Goal: Information Seeking & Learning: Learn about a topic

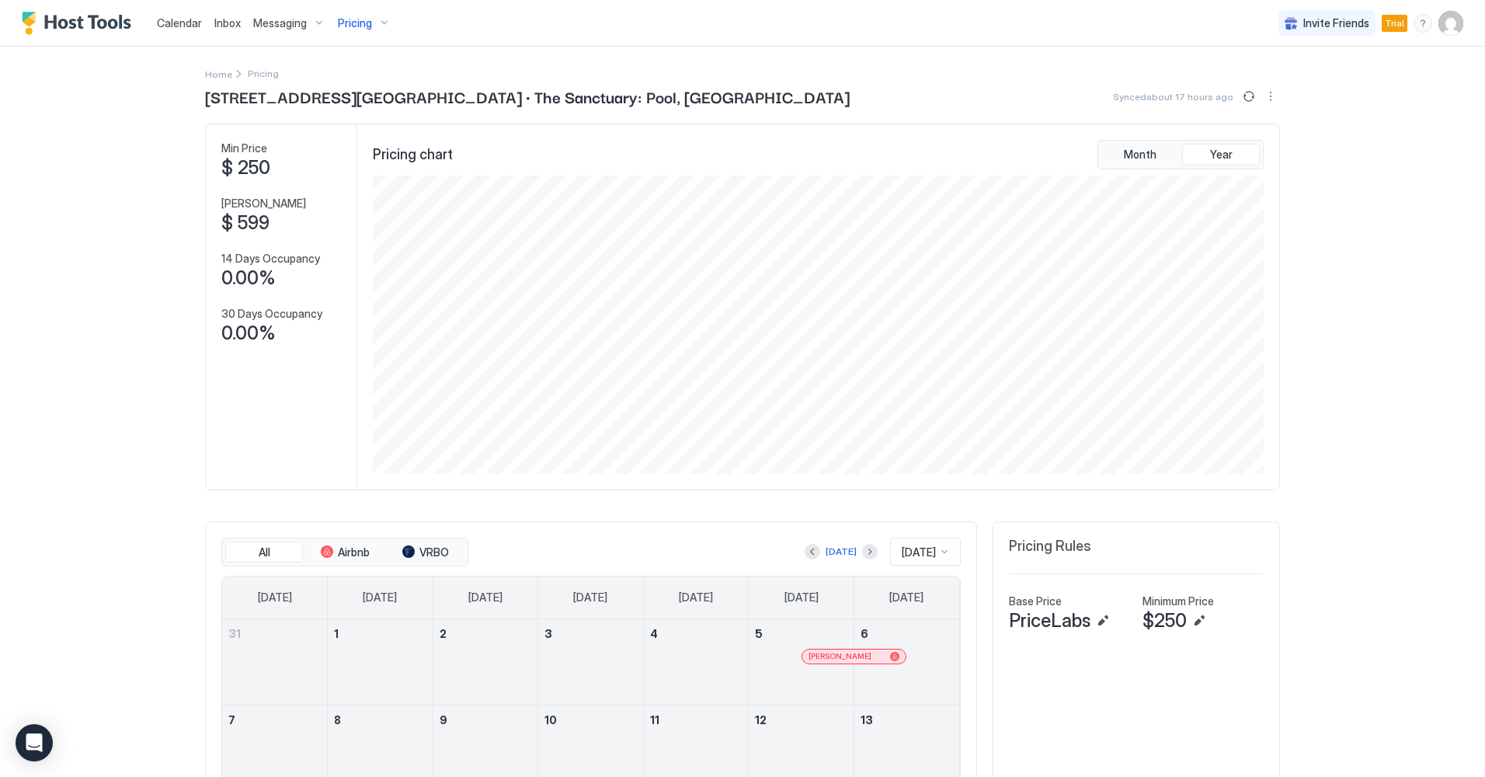
scroll to position [298, 894]
click at [217, 68] on span "Home" at bounding box center [218, 74] width 27 height 12
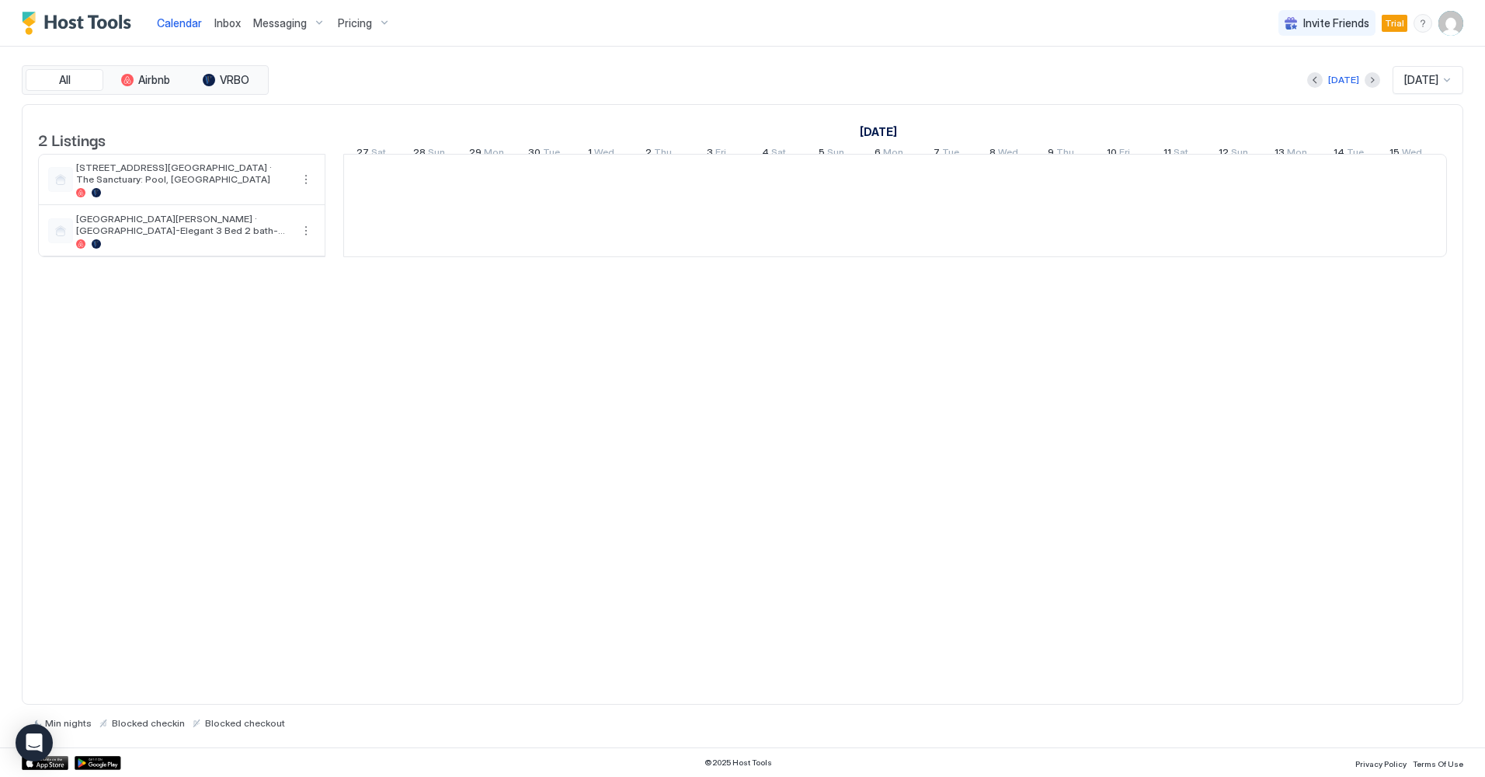
scroll to position [0, 863]
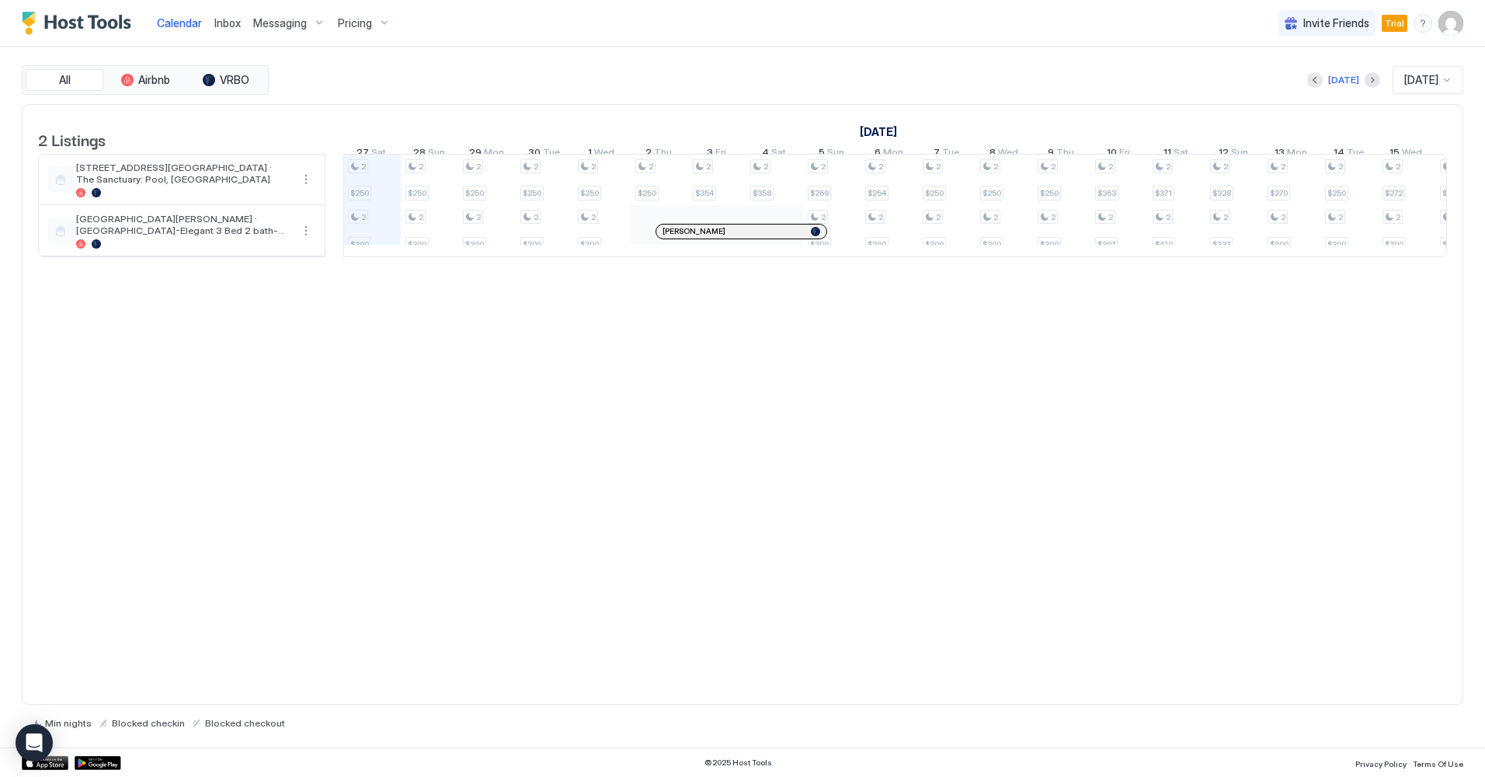
click at [376, 24] on div "Pricing" at bounding box center [364, 23] width 65 height 26
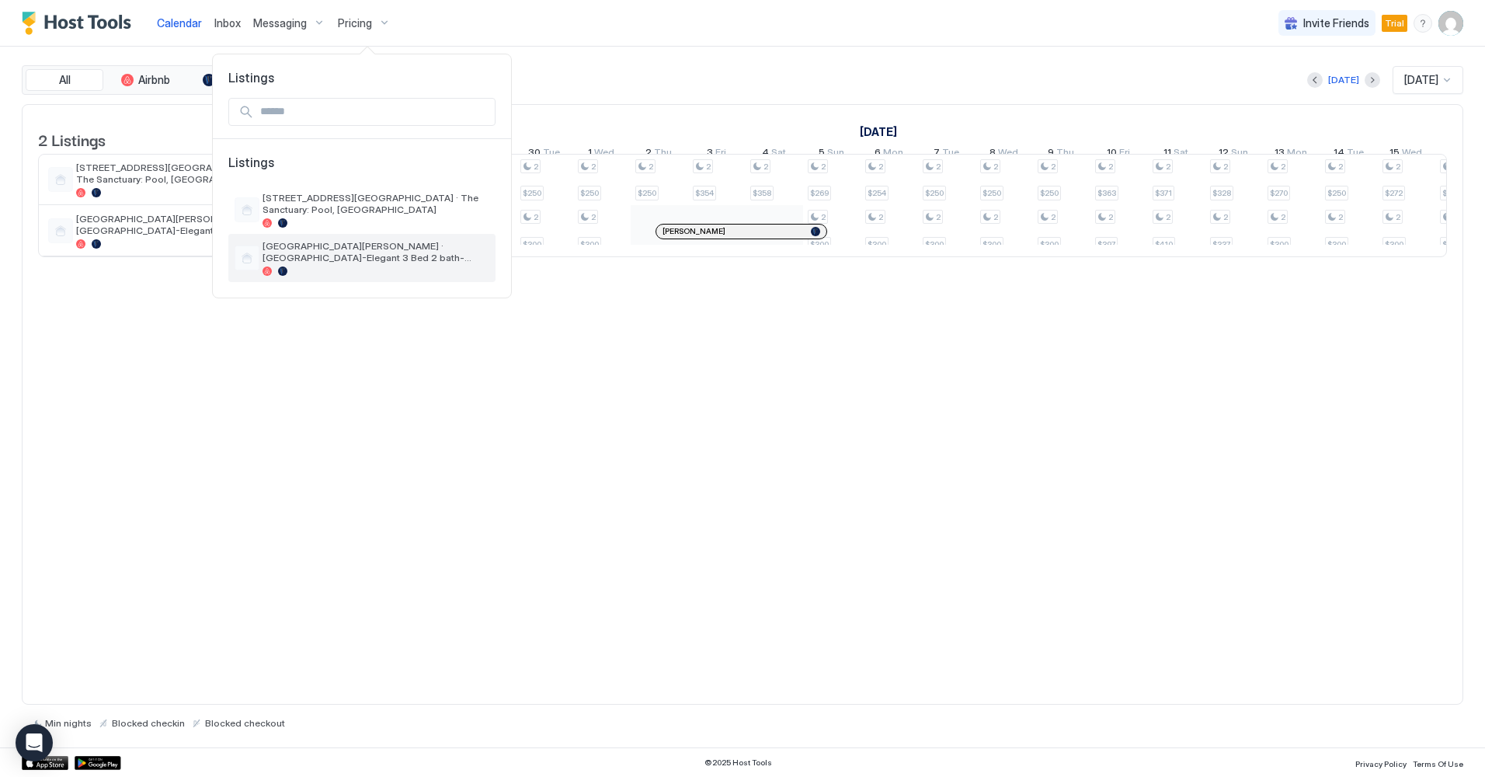
click at [315, 252] on span "[GEOGRAPHIC_DATA][PERSON_NAME] · [GEOGRAPHIC_DATA]-Elegant 3 Bed 2 bath-[GEOGRA…" at bounding box center [375, 251] width 227 height 23
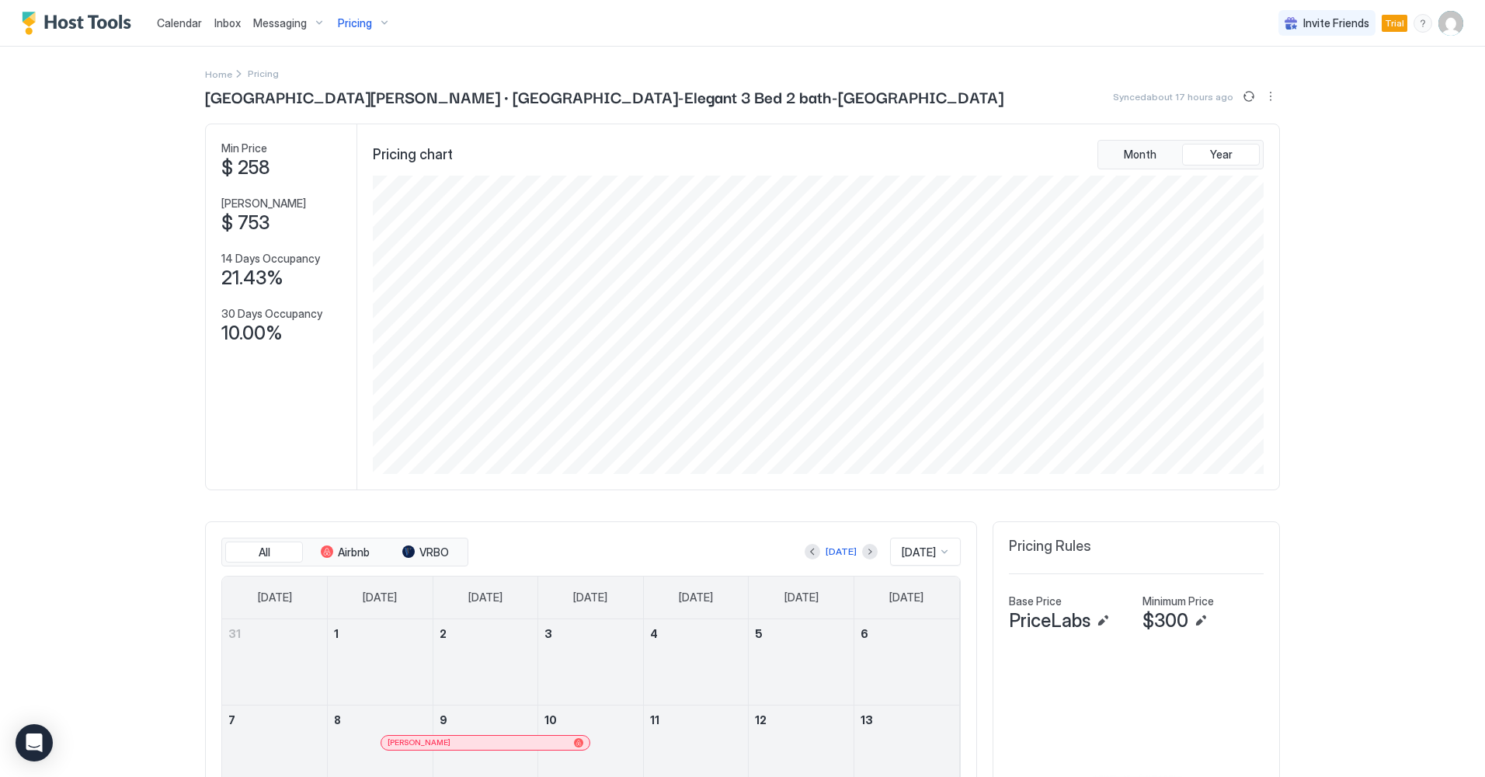
click at [370, 22] on div "Pricing" at bounding box center [364, 23] width 65 height 26
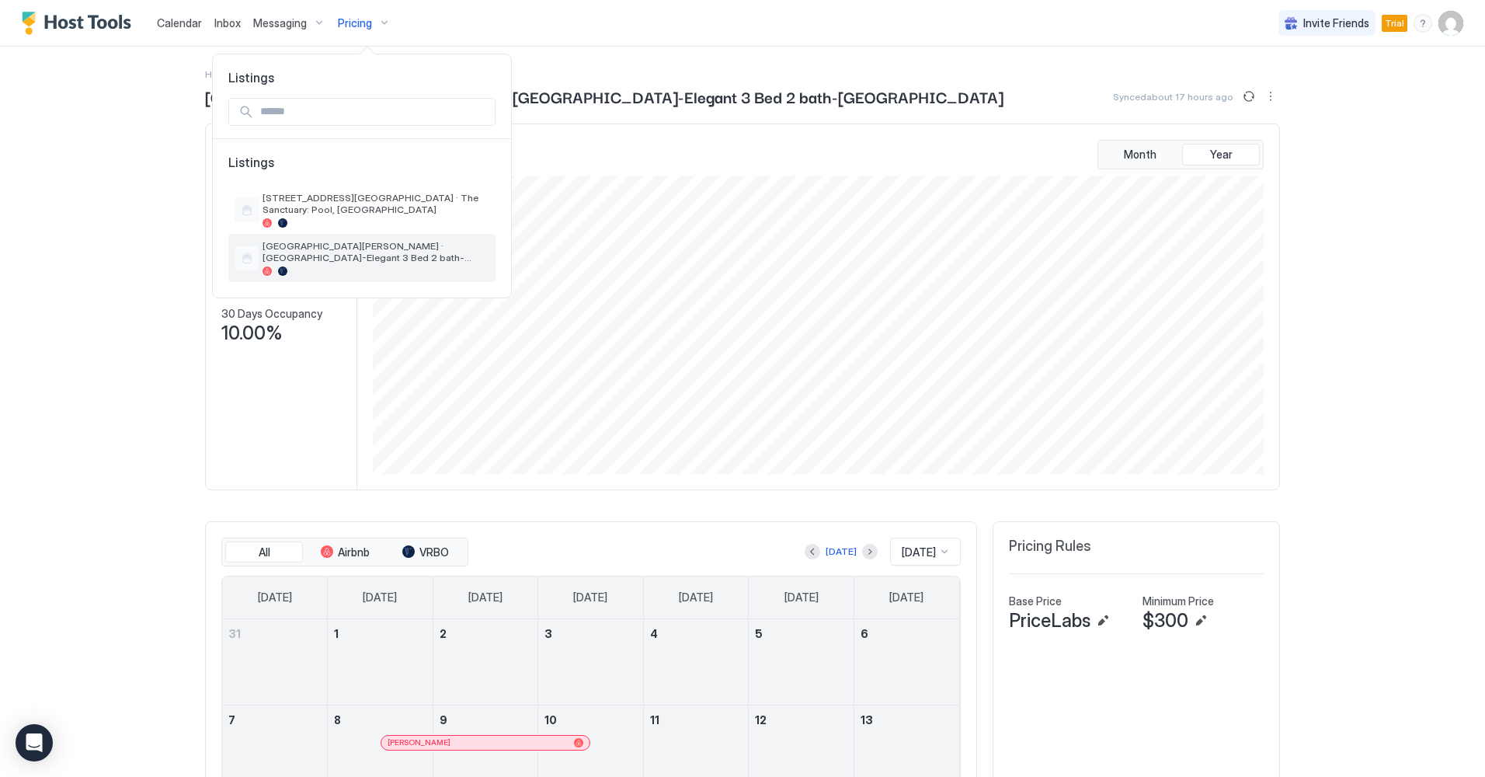
click at [368, 255] on span "[GEOGRAPHIC_DATA][PERSON_NAME] · [GEOGRAPHIC_DATA]-Elegant 3 Bed 2 bath-[GEOGRA…" at bounding box center [375, 251] width 227 height 23
